Goal: Task Accomplishment & Management: Complete application form

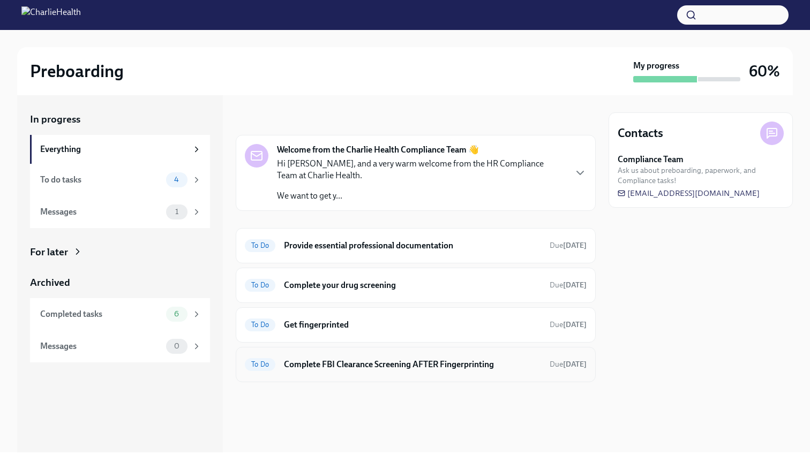
click at [419, 362] on h6 "Complete FBI Clearance Screening AFTER Fingerprinting" at bounding box center [412, 365] width 257 height 12
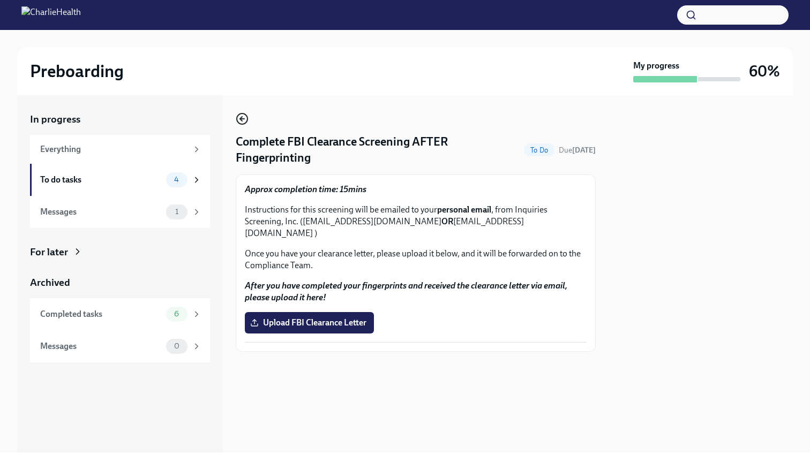
click at [244, 120] on icon "button" at bounding box center [242, 118] width 13 height 13
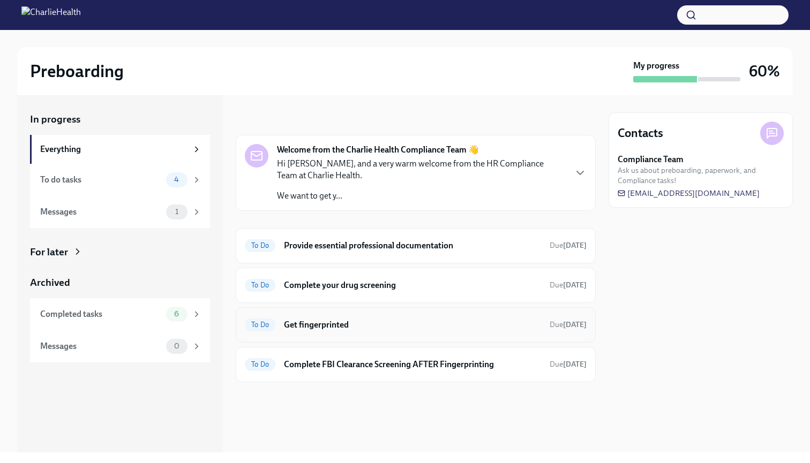
click at [385, 319] on h6 "Get fingerprinted" at bounding box center [412, 325] width 257 height 12
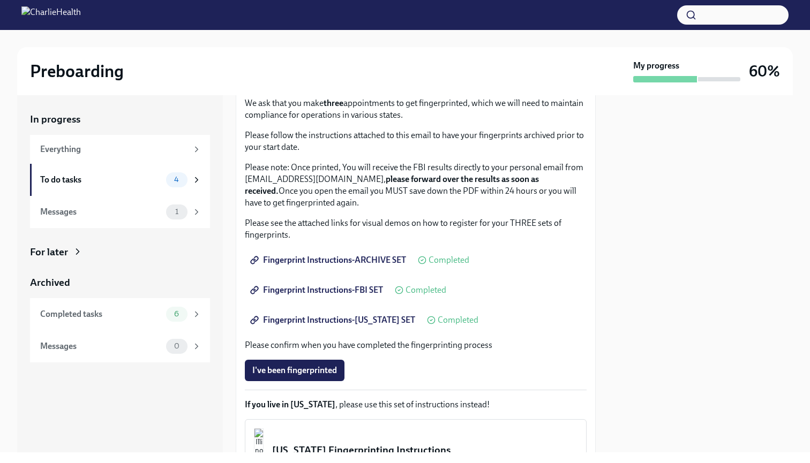
scroll to position [114, 0]
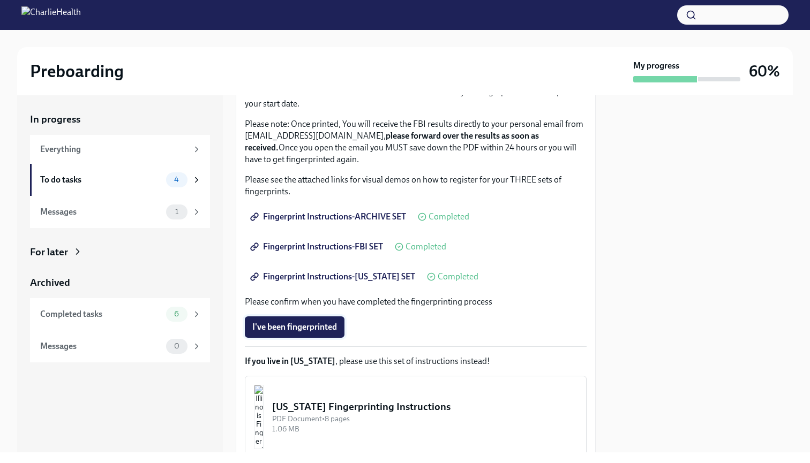
click at [316, 326] on span "I've been fingerprinted" at bounding box center [294, 327] width 85 height 11
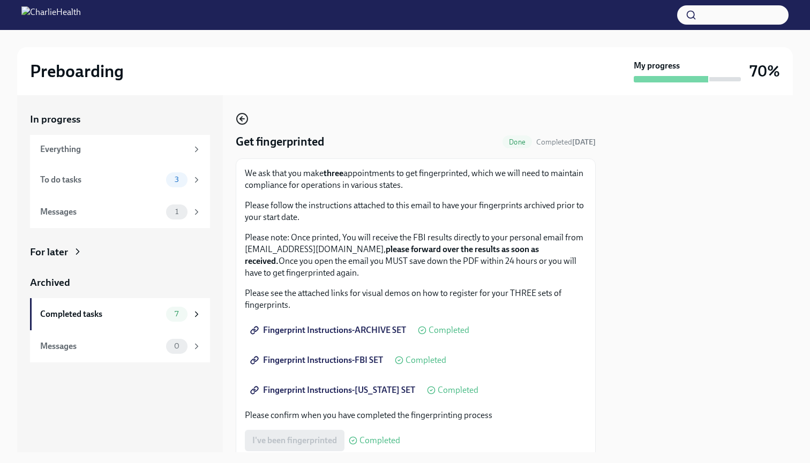
click at [244, 122] on icon "button" at bounding box center [242, 118] width 13 height 13
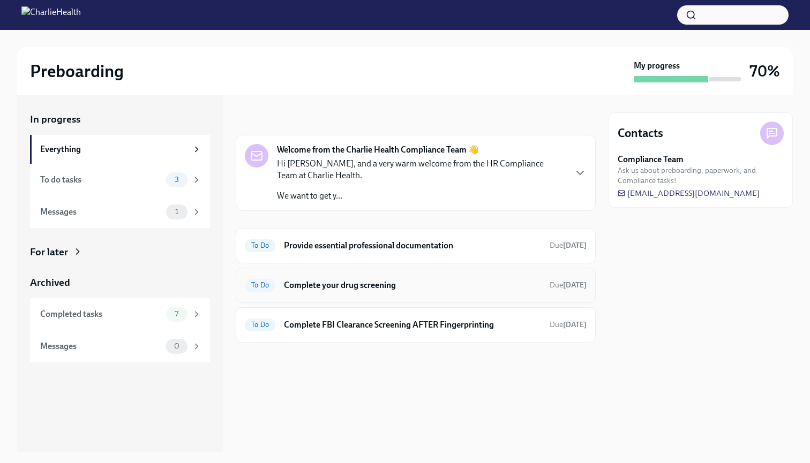
click at [364, 293] on div "To Do Complete your drug screening Due [DATE]" at bounding box center [416, 285] width 360 height 35
click at [359, 287] on h6 "Complete your drug screening" at bounding box center [412, 286] width 257 height 12
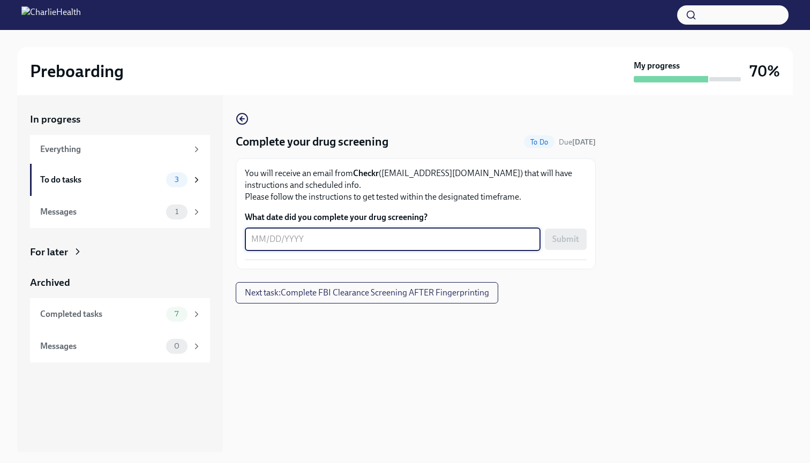
click at [357, 239] on textarea "What date did you complete your drug screening?" at bounding box center [392, 239] width 283 height 13
type textarea "[DATE]"
click at [568, 239] on span "Submit" at bounding box center [565, 239] width 27 height 11
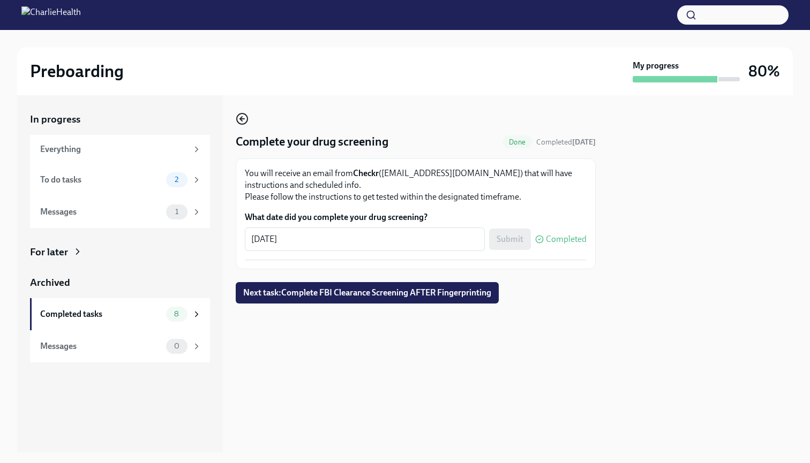
click at [240, 116] on icon "button" at bounding box center [242, 118] width 13 height 13
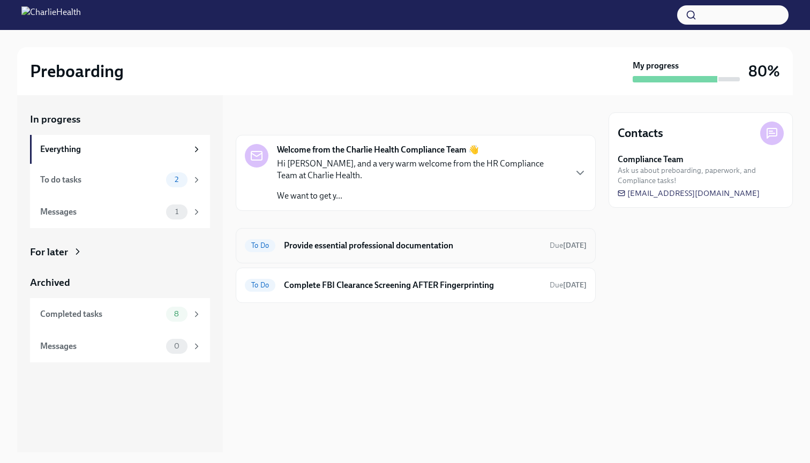
click at [324, 239] on div "To Do Provide essential professional documentation Due [DATE]" at bounding box center [416, 245] width 342 height 17
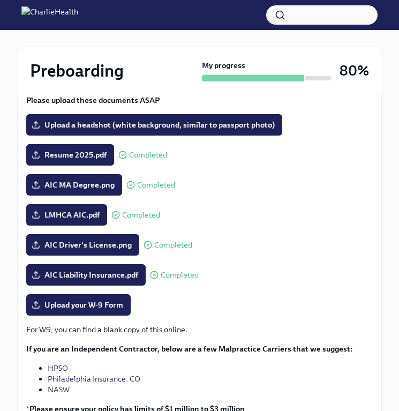
scroll to position [160, 0]
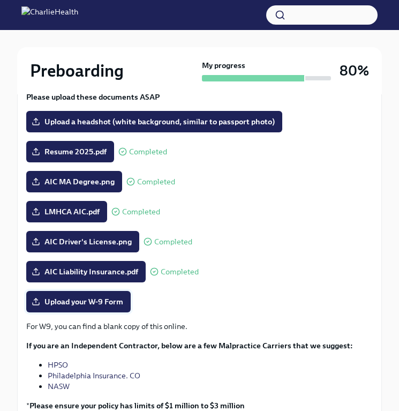
click at [86, 305] on span "Upload your W-9 Form" at bounding box center [78, 301] width 89 height 11
click at [0, 0] on input "Upload your W-9 Form" at bounding box center [0, 0] width 0 height 0
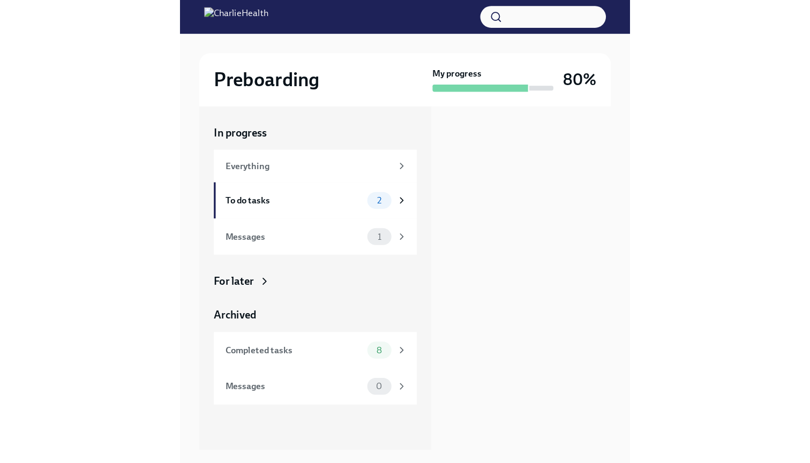
scroll to position [0, 0]
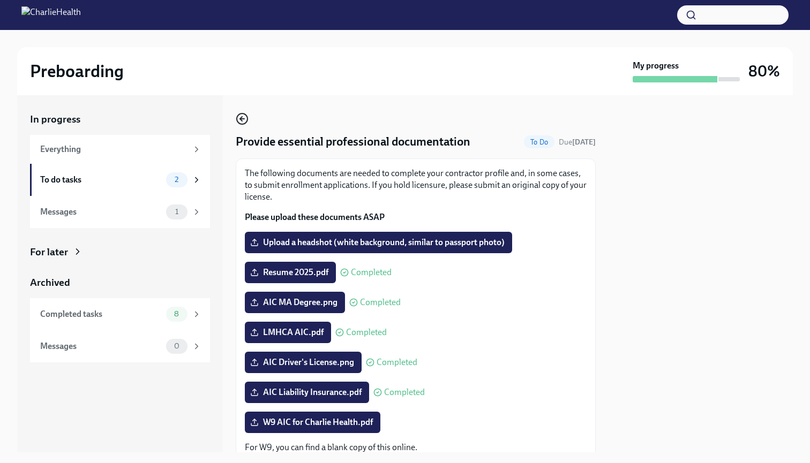
click at [240, 119] on icon "button" at bounding box center [241, 119] width 2 height 4
